Goal: Transaction & Acquisition: Download file/media

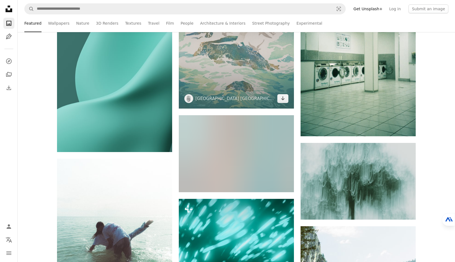
scroll to position [9041, 0]
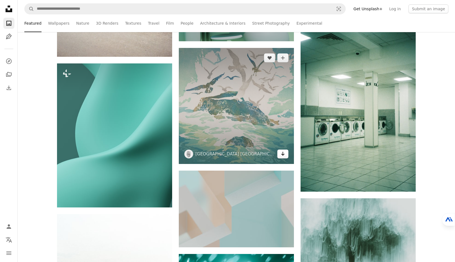
click at [283, 157] on icon "Arrow pointing down" at bounding box center [282, 153] width 4 height 7
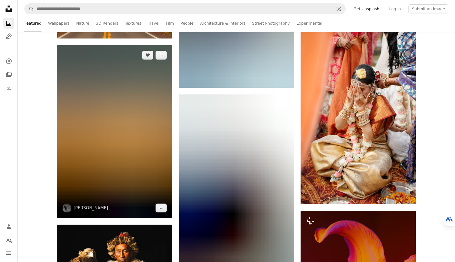
scroll to position [10203, 0]
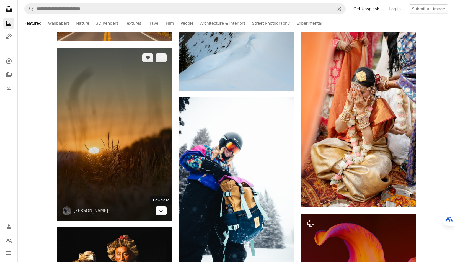
click at [159, 213] on icon "Arrow pointing down" at bounding box center [161, 210] width 4 height 7
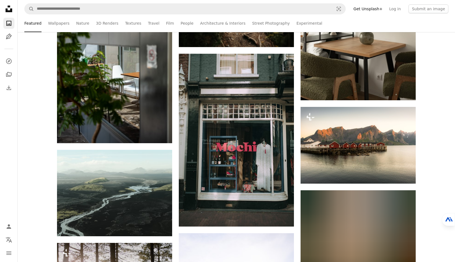
scroll to position [11558, 0]
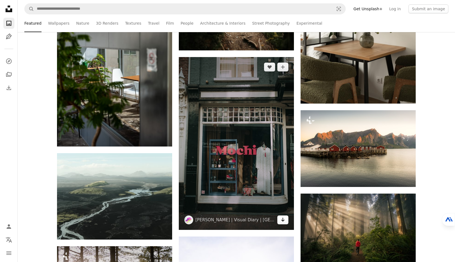
click at [285, 221] on link "Arrow pointing down" at bounding box center [282, 219] width 11 height 9
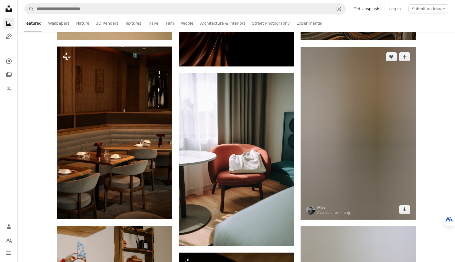
scroll to position [12608, 0]
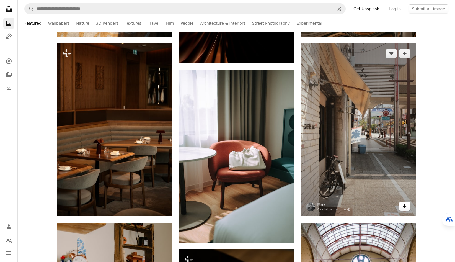
click at [401, 207] on link "Arrow pointing down" at bounding box center [404, 206] width 11 height 9
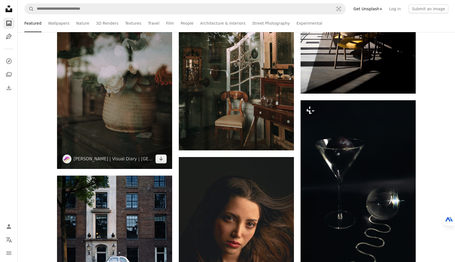
scroll to position [13244, 0]
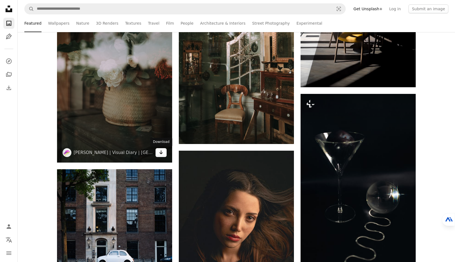
click at [160, 158] on img at bounding box center [114, 76] width 115 height 173
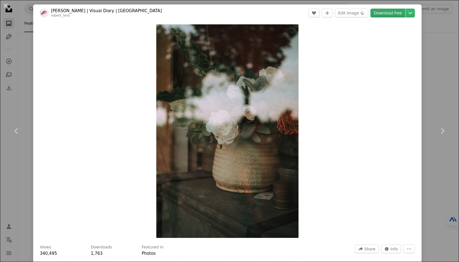
click at [391, 14] on link "Download free" at bounding box center [387, 13] width 35 height 9
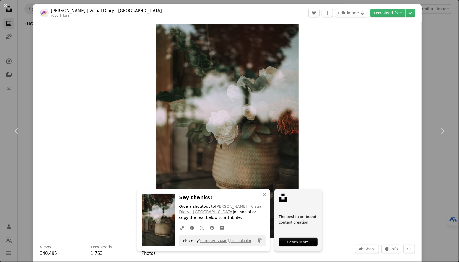
click at [429, 91] on div "An X shape Chevron left Chevron right [PERSON_NAME] | Visual Diary | Berlin rob…" at bounding box center [229, 131] width 459 height 262
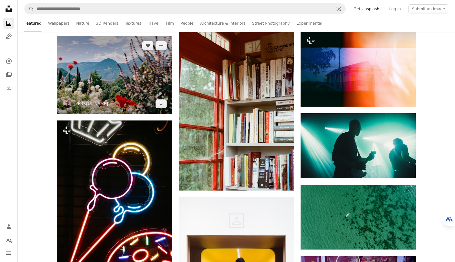
scroll to position [14599, 0]
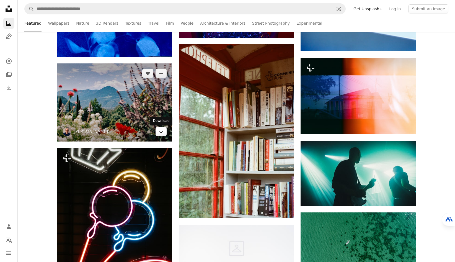
click at [163, 133] on link "Arrow pointing down" at bounding box center [160, 131] width 11 height 9
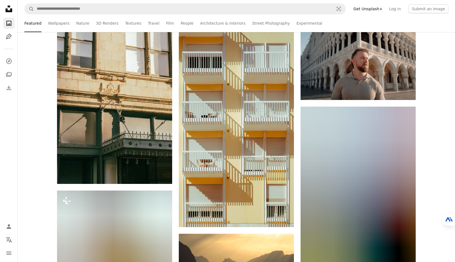
scroll to position [19300, 0]
